Goal: Task Accomplishment & Management: Use online tool/utility

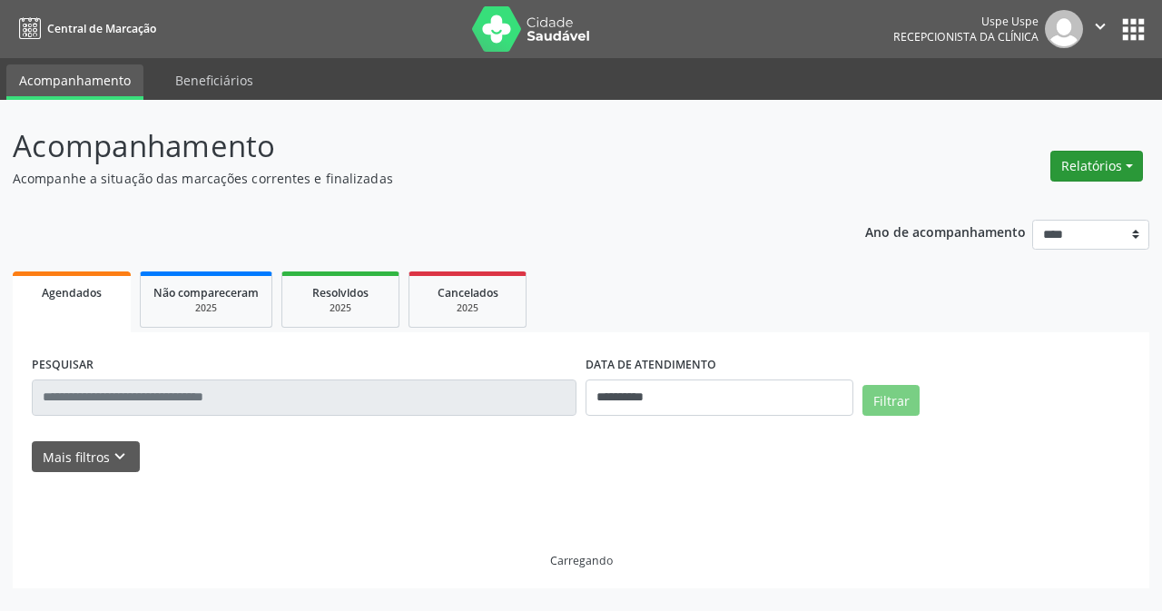
click at [1124, 168] on button "Relatórios" at bounding box center [1097, 166] width 93 height 31
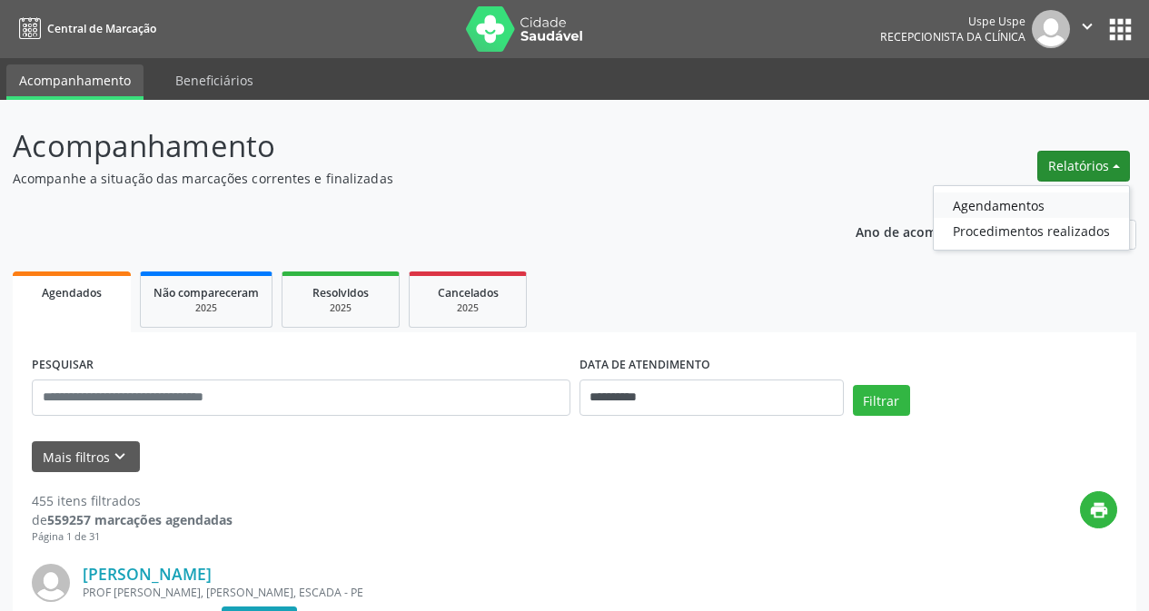
click at [974, 207] on link "Agendamentos" at bounding box center [1030, 204] width 195 height 25
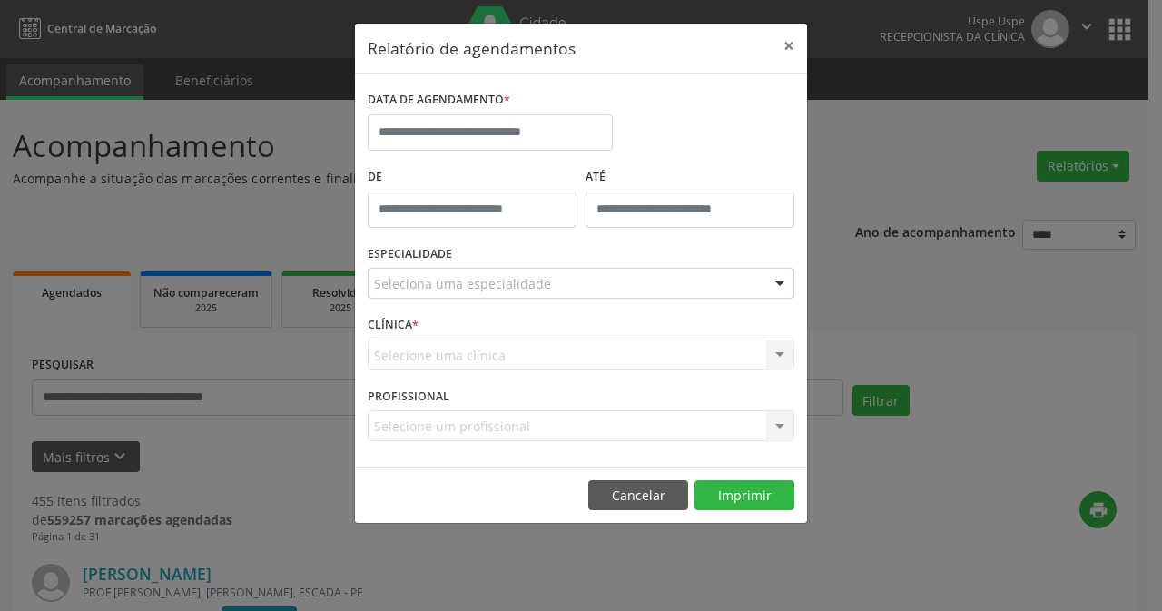
click at [515, 155] on div "DATA DE AGENDAMENTO *" at bounding box center [490, 124] width 254 height 77
click at [524, 143] on input "text" at bounding box center [490, 132] width 245 height 36
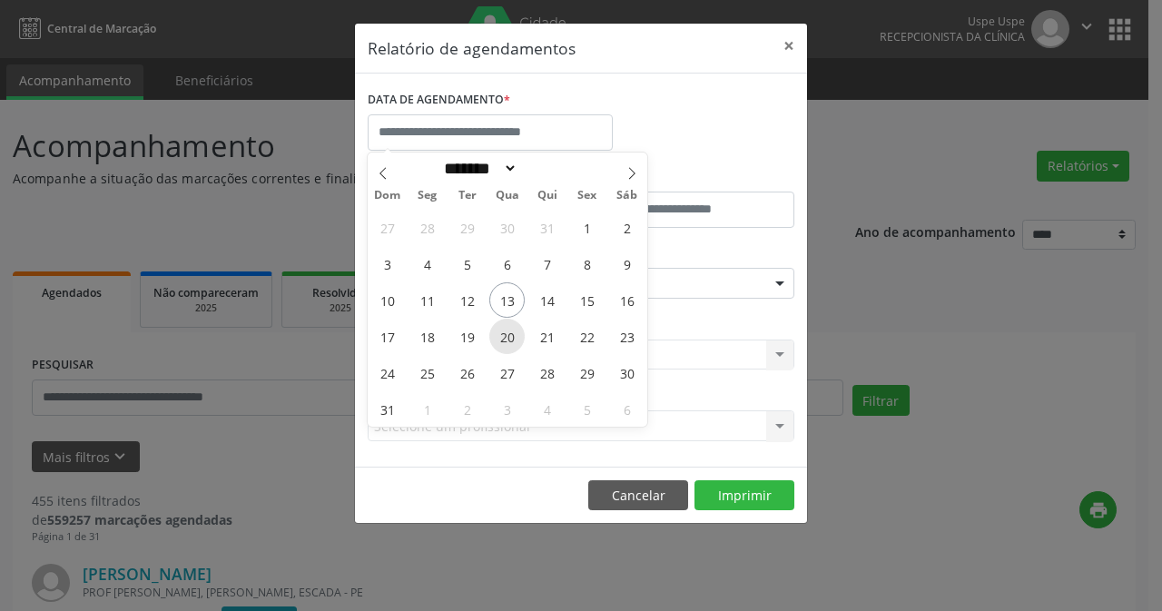
click at [516, 344] on span "20" at bounding box center [506, 336] width 35 height 35
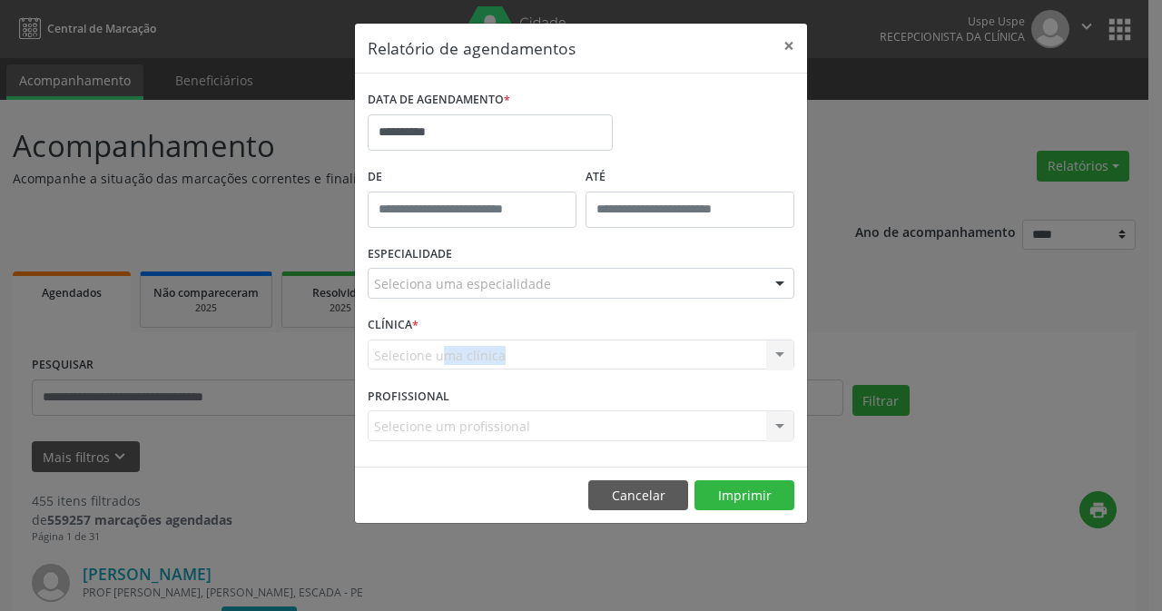
click at [516, 343] on div "Selecione uma clínica Nenhum resultado encontrado para: " " Não há nenhuma opçã…" at bounding box center [581, 355] width 427 height 31
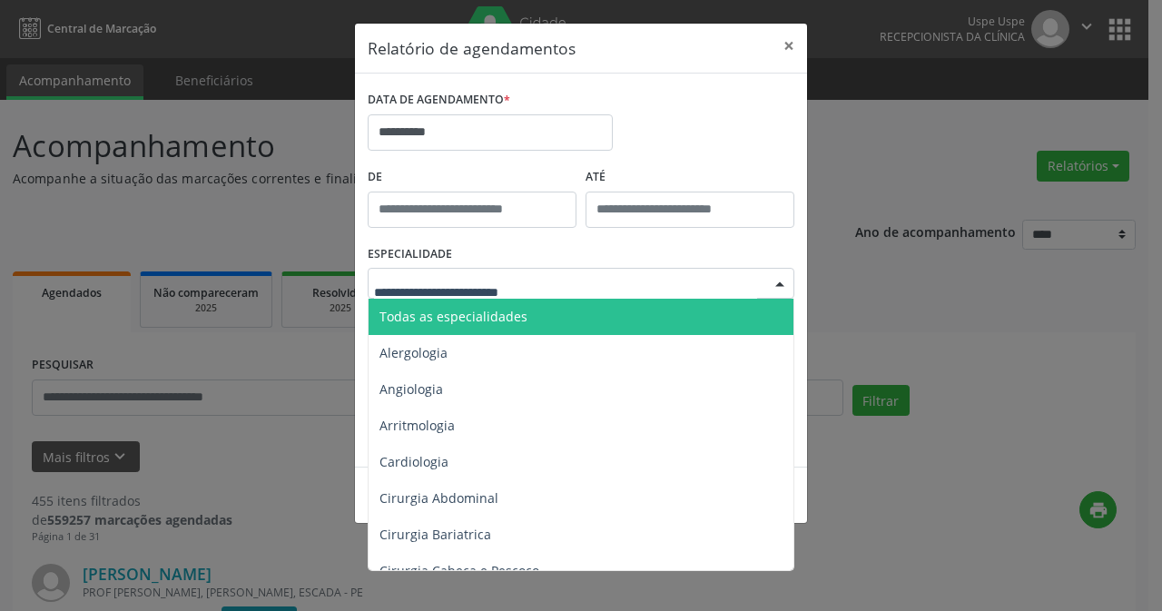
click at [525, 330] on span "Todas as especialidades" at bounding box center [583, 317] width 428 height 36
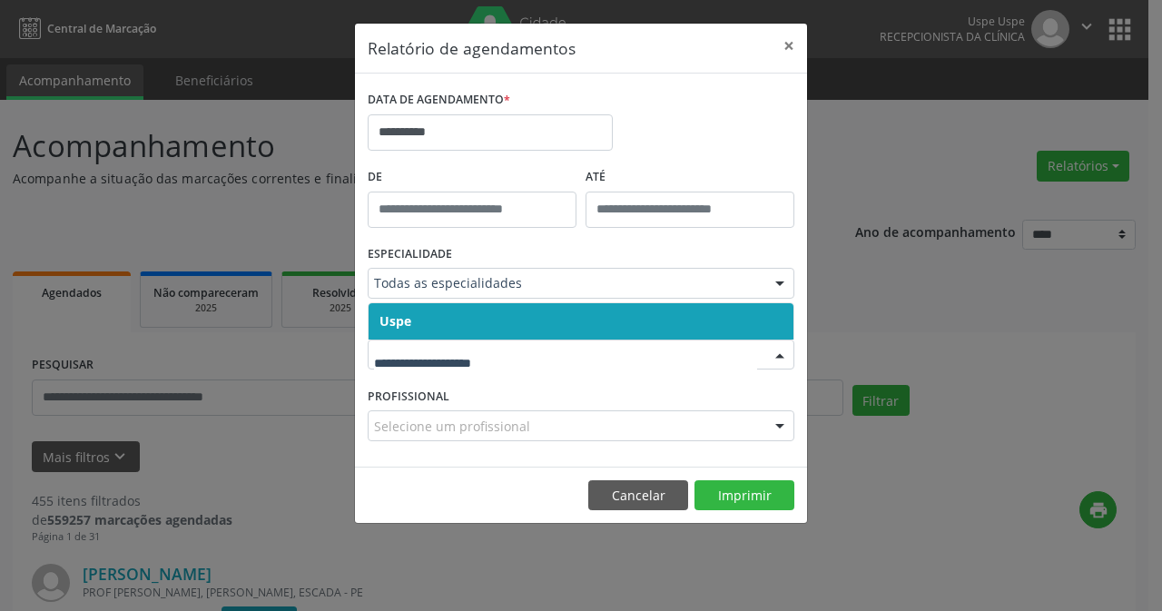
click at [530, 370] on div at bounding box center [581, 355] width 427 height 31
click at [530, 327] on span "Uspe" at bounding box center [581, 321] width 425 height 36
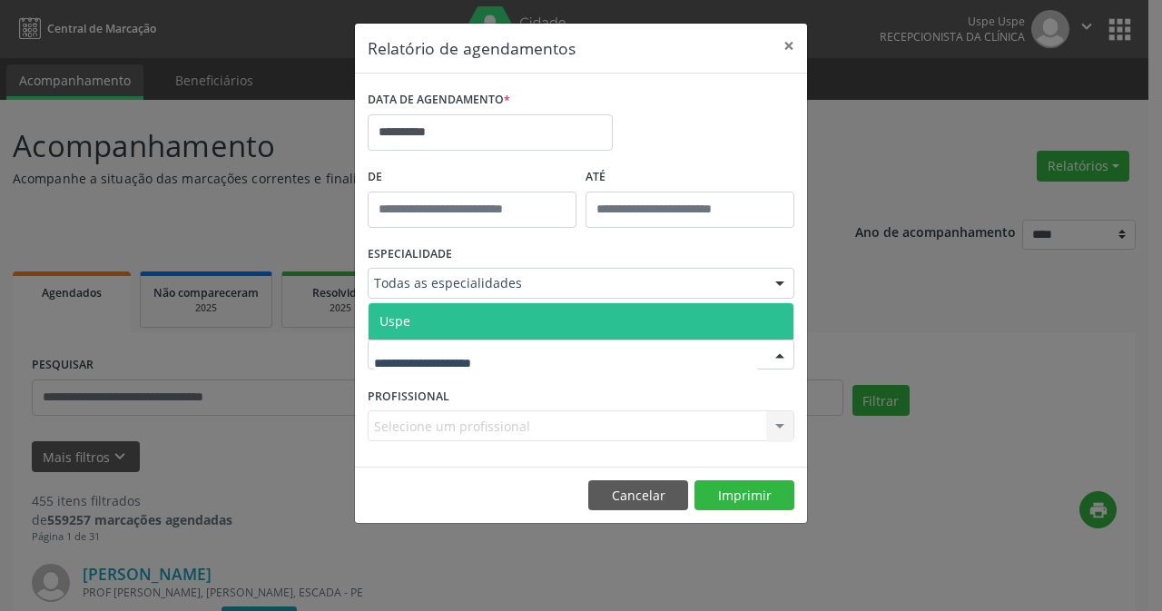
click at [525, 360] on div at bounding box center [581, 355] width 427 height 31
click at [525, 360] on input "text" at bounding box center [565, 364] width 383 height 36
click at [525, 317] on span "Uspe" at bounding box center [581, 321] width 425 height 36
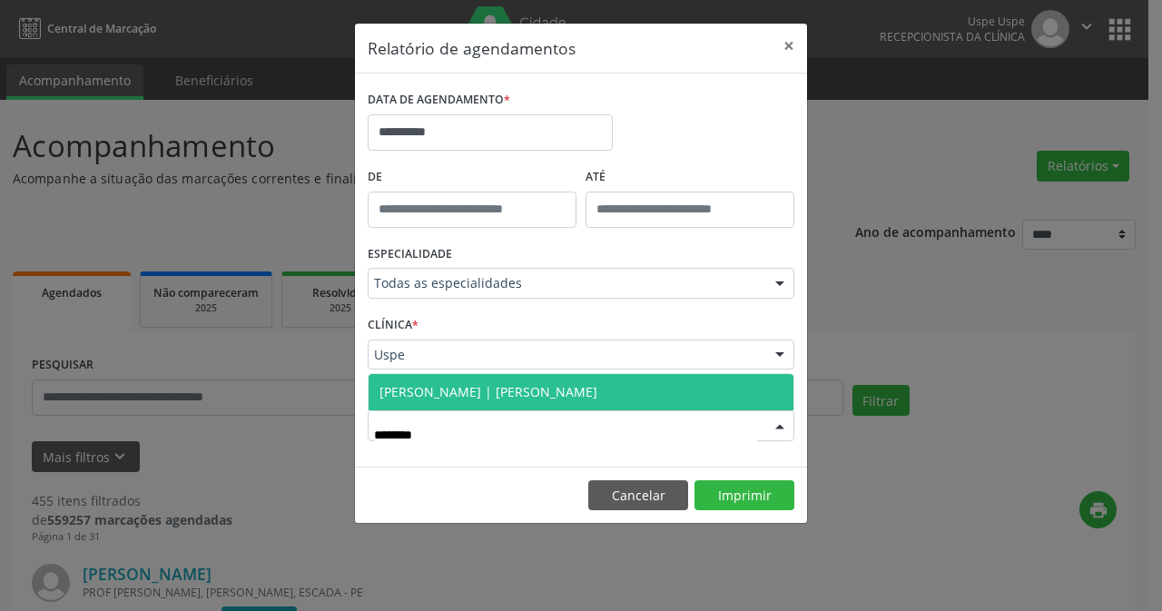
type input "*********"
click at [558, 379] on span "[PERSON_NAME] | [PERSON_NAME]" at bounding box center [581, 392] width 425 height 36
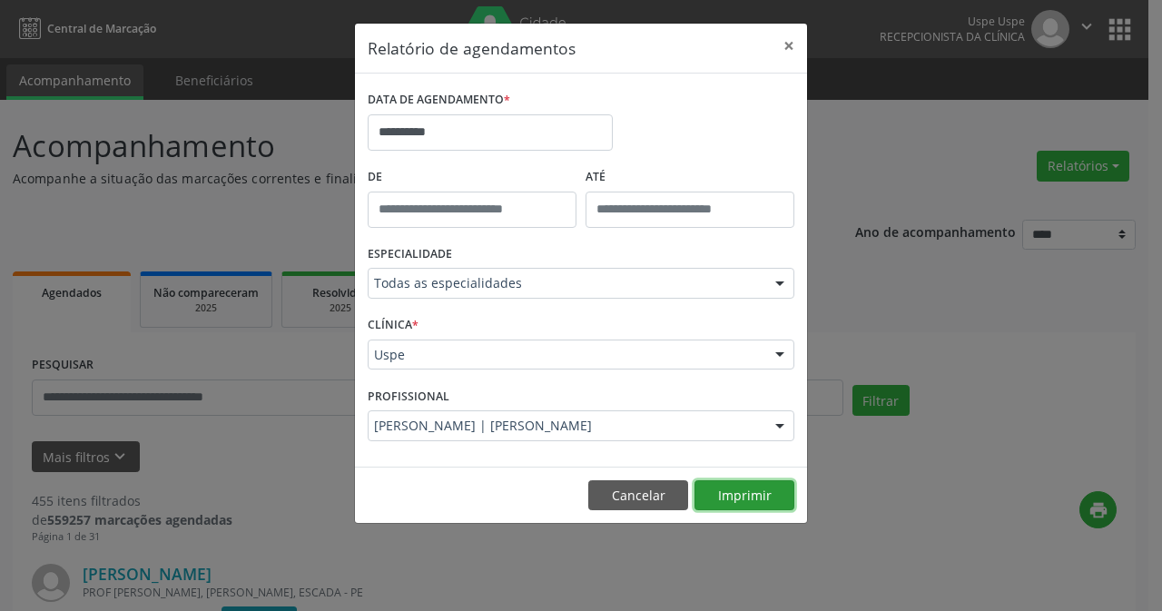
click at [745, 483] on button "Imprimir" at bounding box center [745, 495] width 100 height 31
